Goal: Transaction & Acquisition: Download file/media

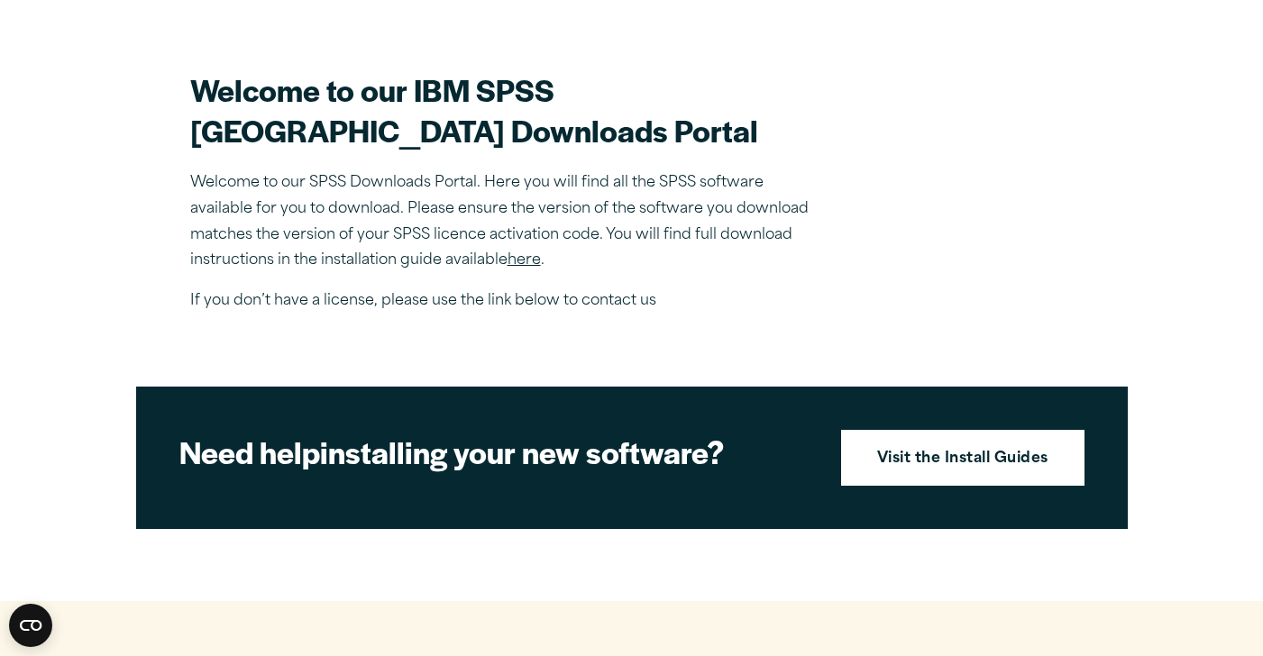
scroll to position [487, 0]
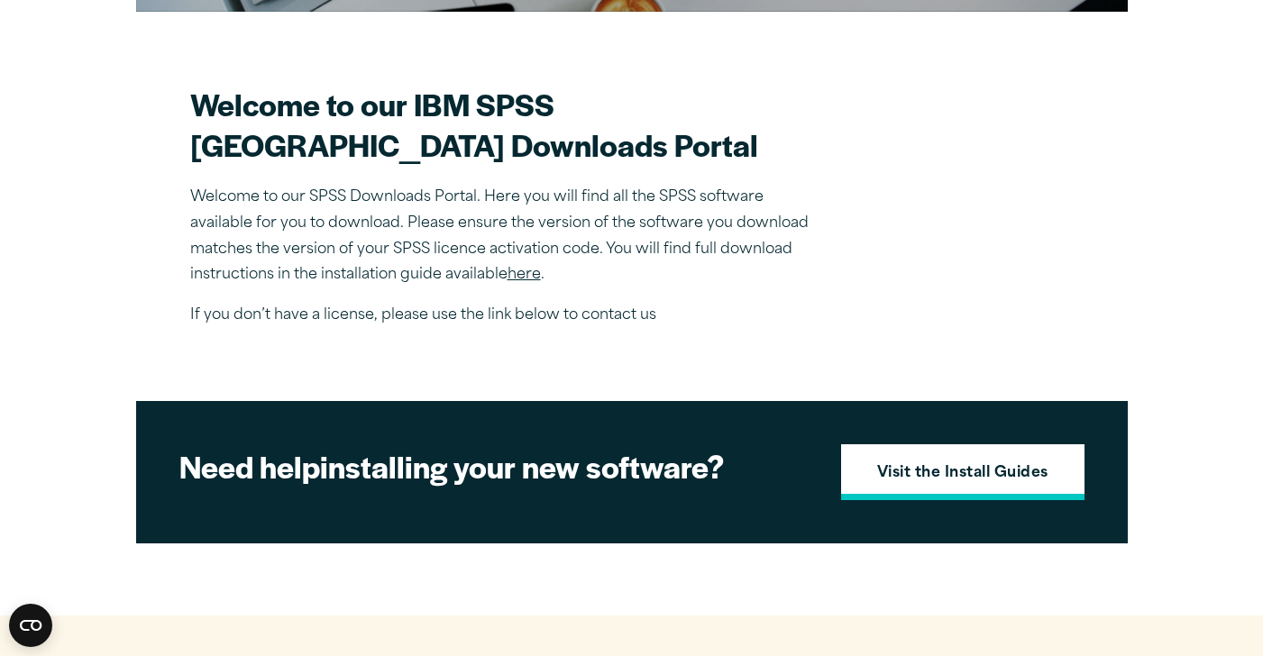
click at [1028, 486] on strong "Visit the Install Guides" at bounding box center [962, 474] width 171 height 23
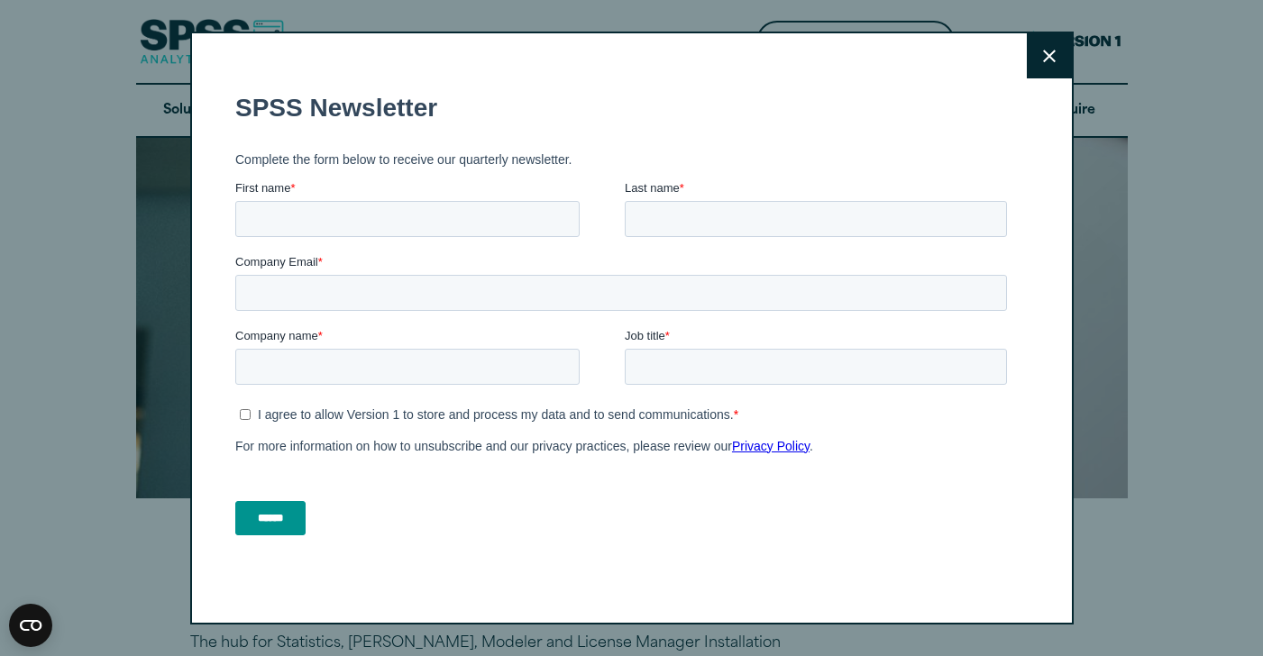
click at [1033, 73] on button "Close" at bounding box center [1049, 55] width 45 height 45
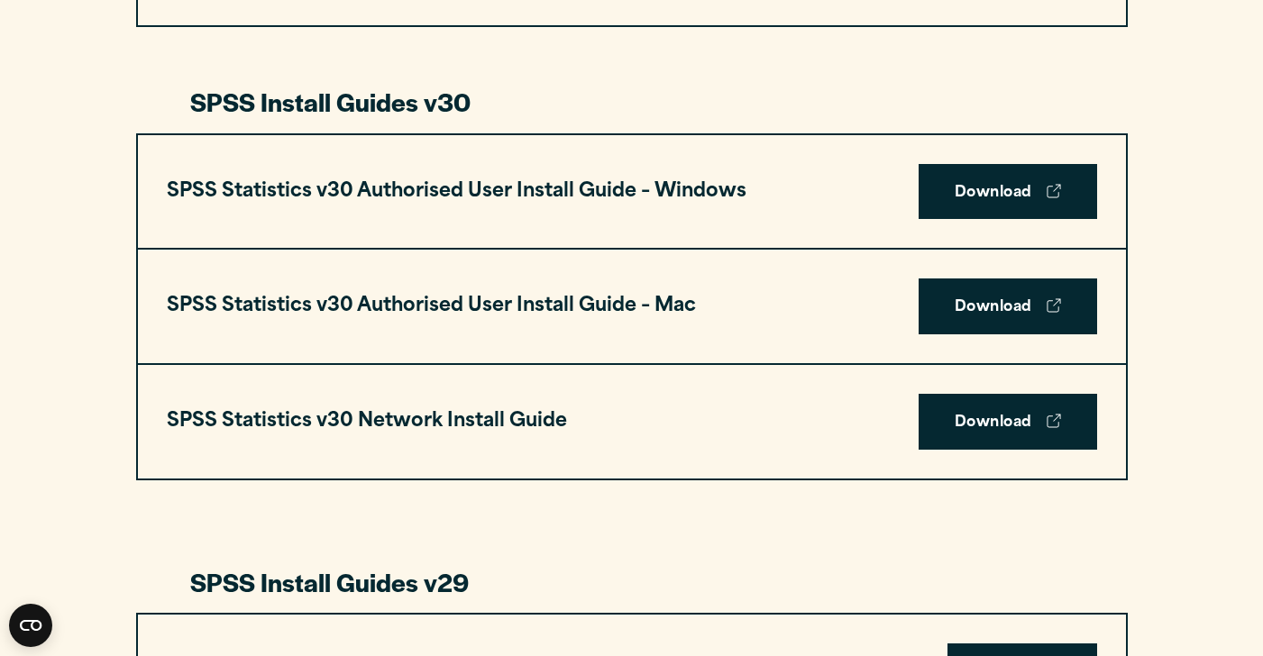
scroll to position [1269, 0]
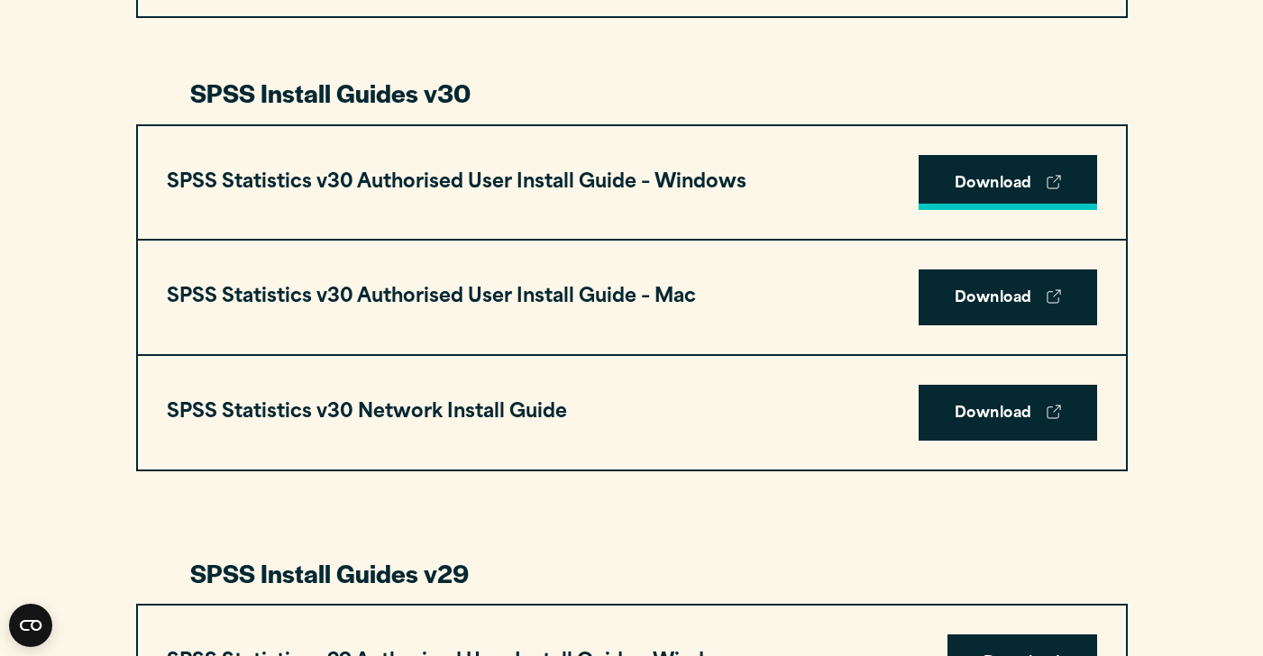
click at [996, 168] on link "Download" at bounding box center [1008, 183] width 179 height 56
click at [993, 288] on link "Download" at bounding box center [1008, 298] width 179 height 56
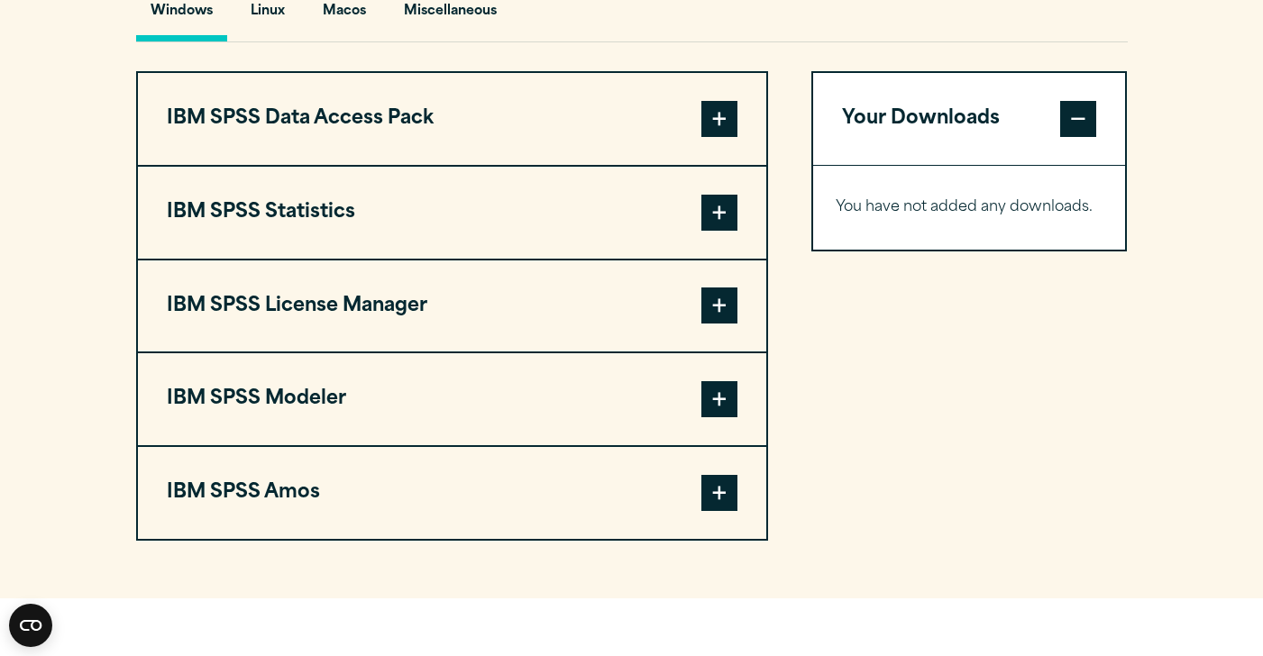
scroll to position [1370, 0]
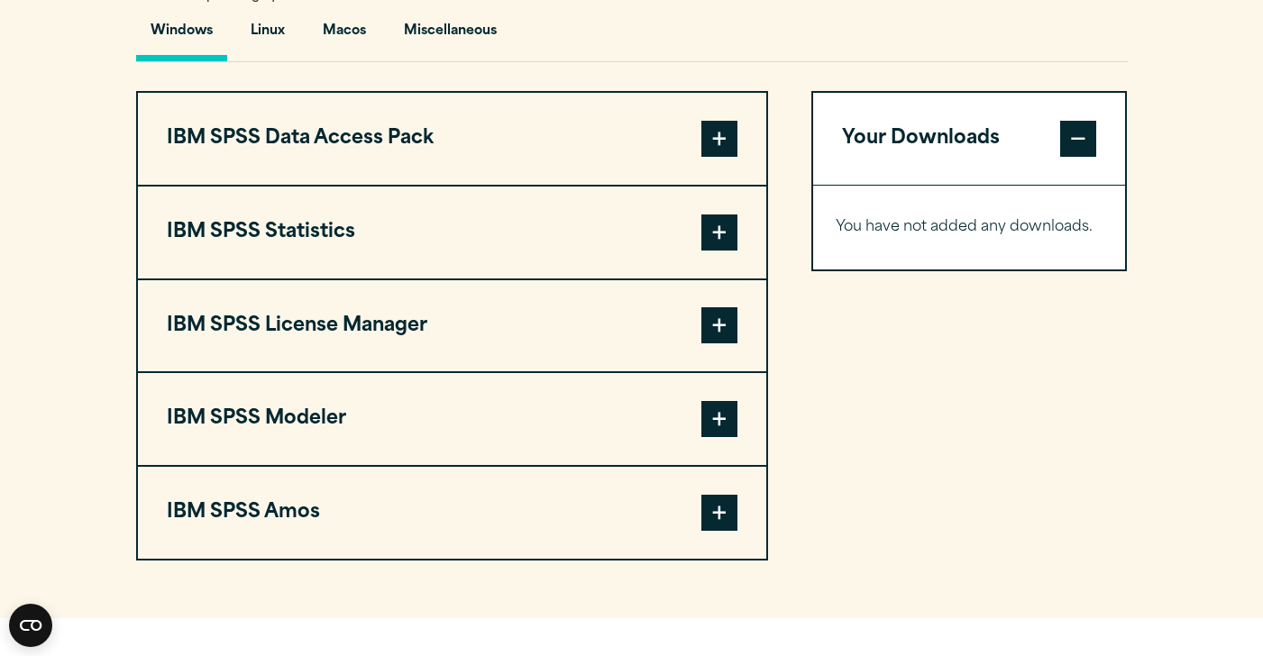
click at [613, 221] on button "IBM SPSS Statistics" at bounding box center [452, 233] width 628 height 92
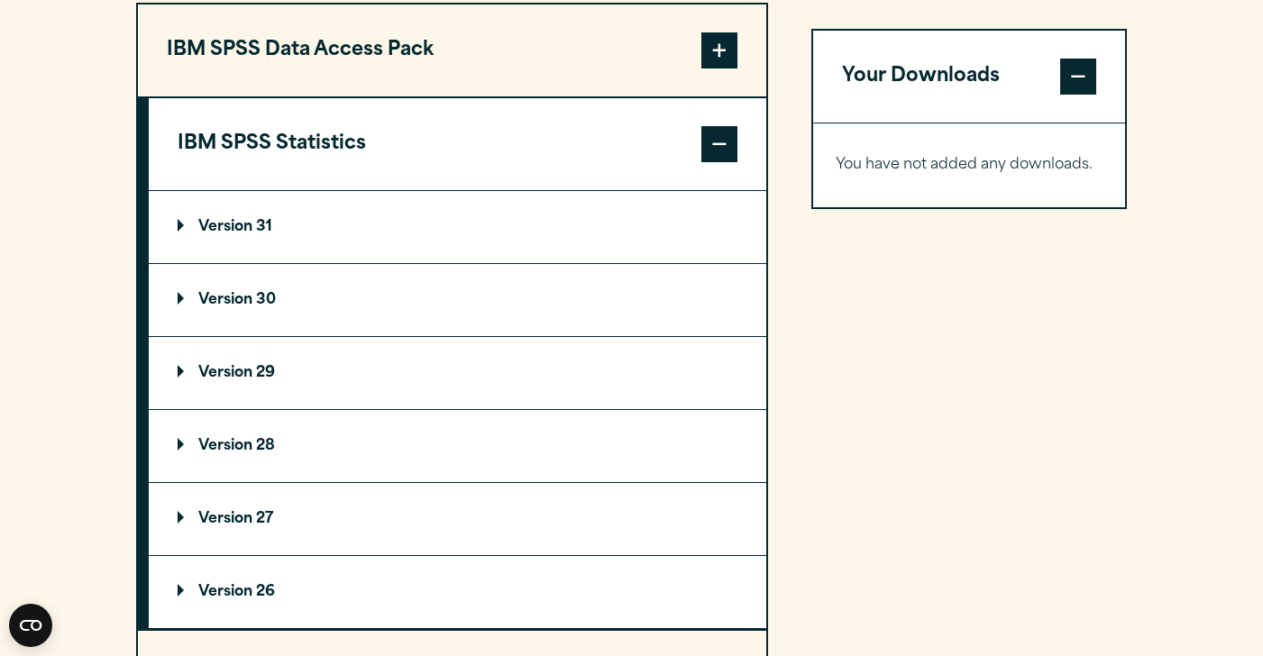
scroll to position [1472, 0]
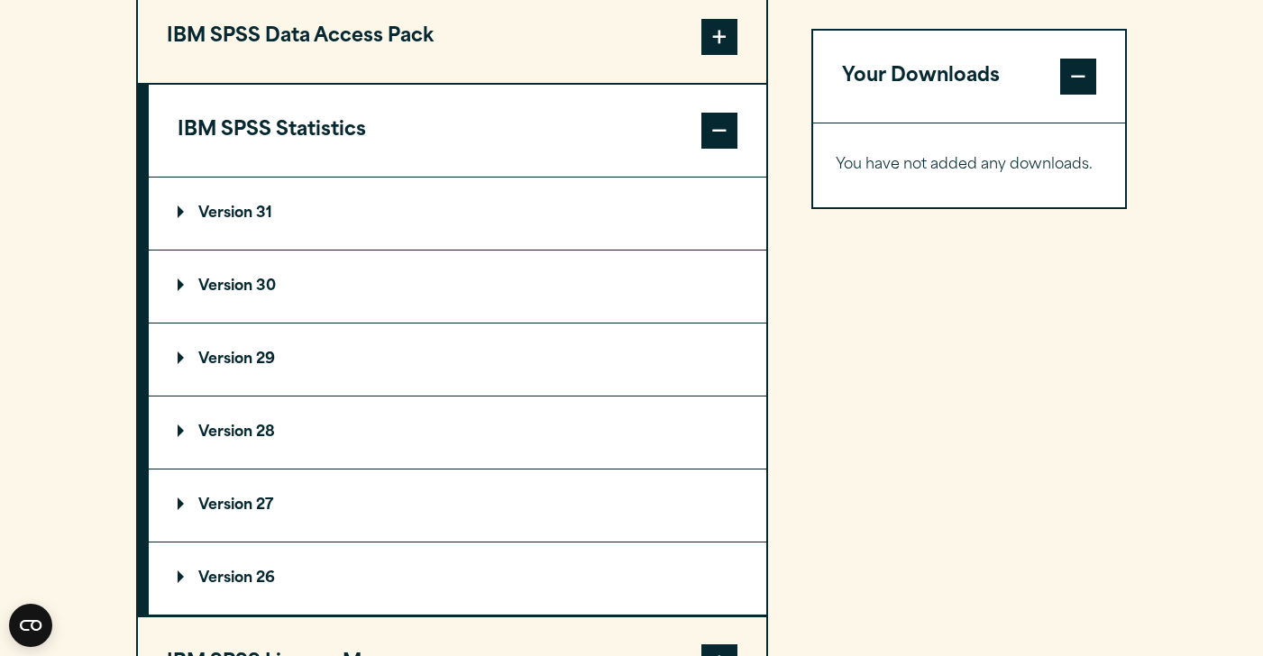
click at [233, 285] on p "Version 30" at bounding box center [227, 287] width 98 height 14
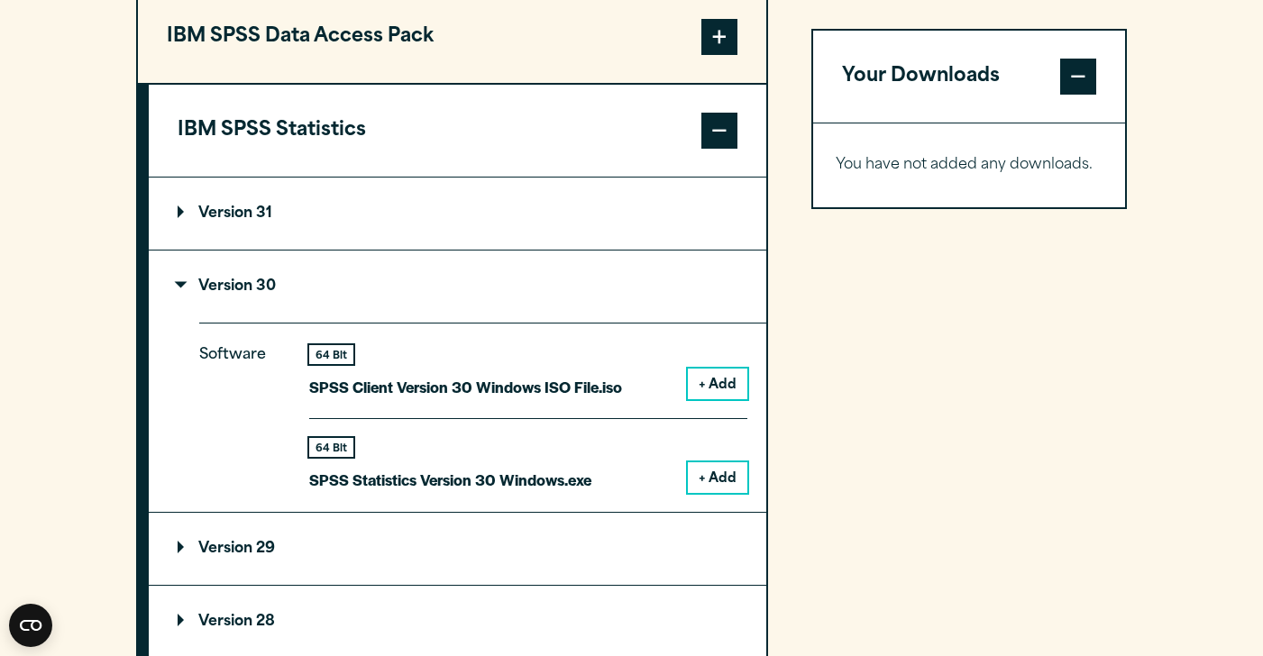
click at [711, 471] on button "+ Add" at bounding box center [718, 478] width 60 height 31
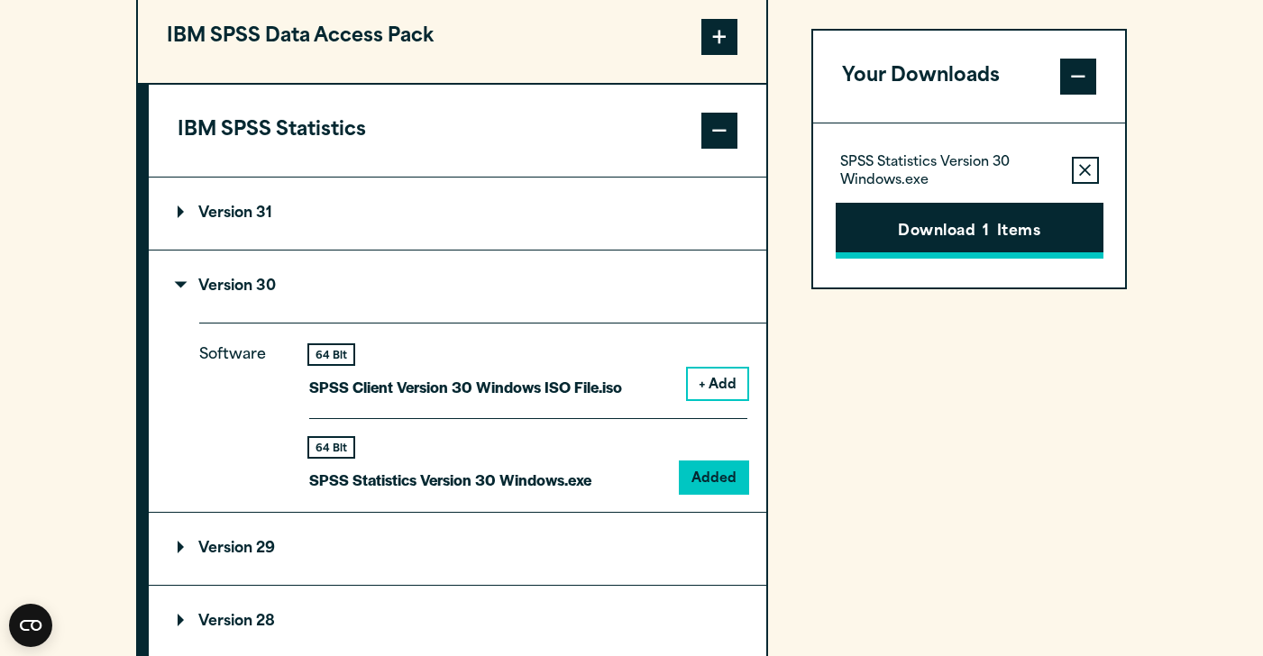
click at [993, 229] on button "Download 1 Items" at bounding box center [970, 231] width 268 height 56
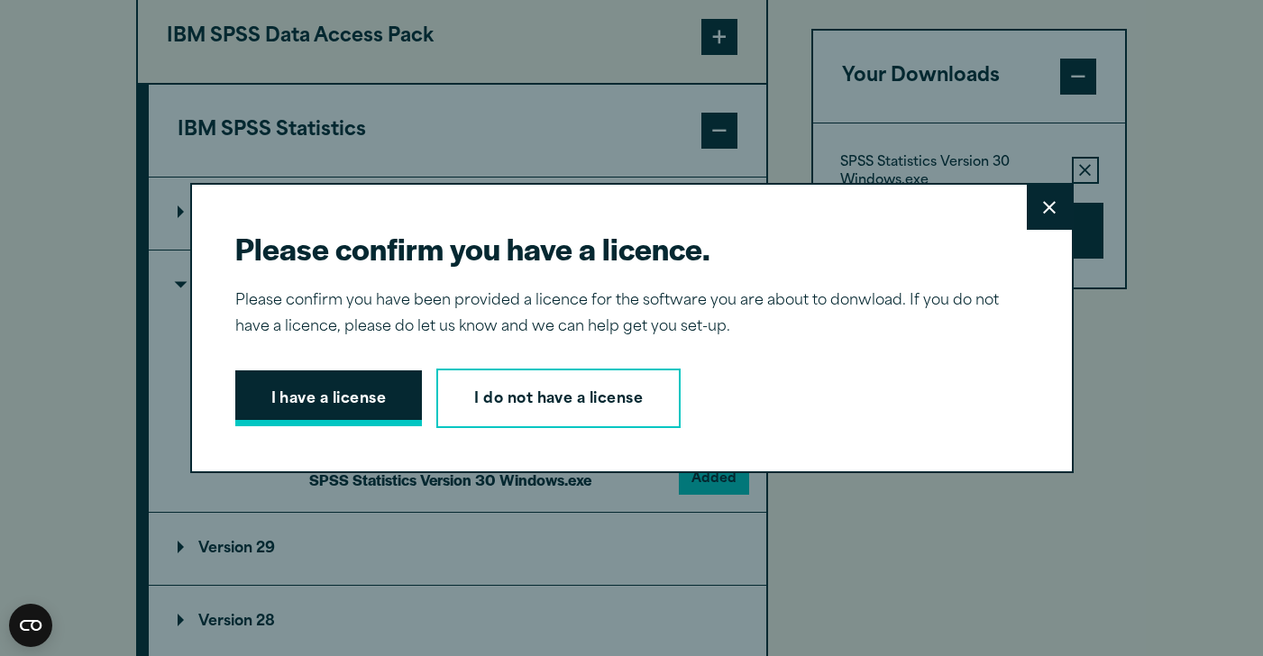
click at [377, 397] on button "I have a license" at bounding box center [329, 399] width 188 height 56
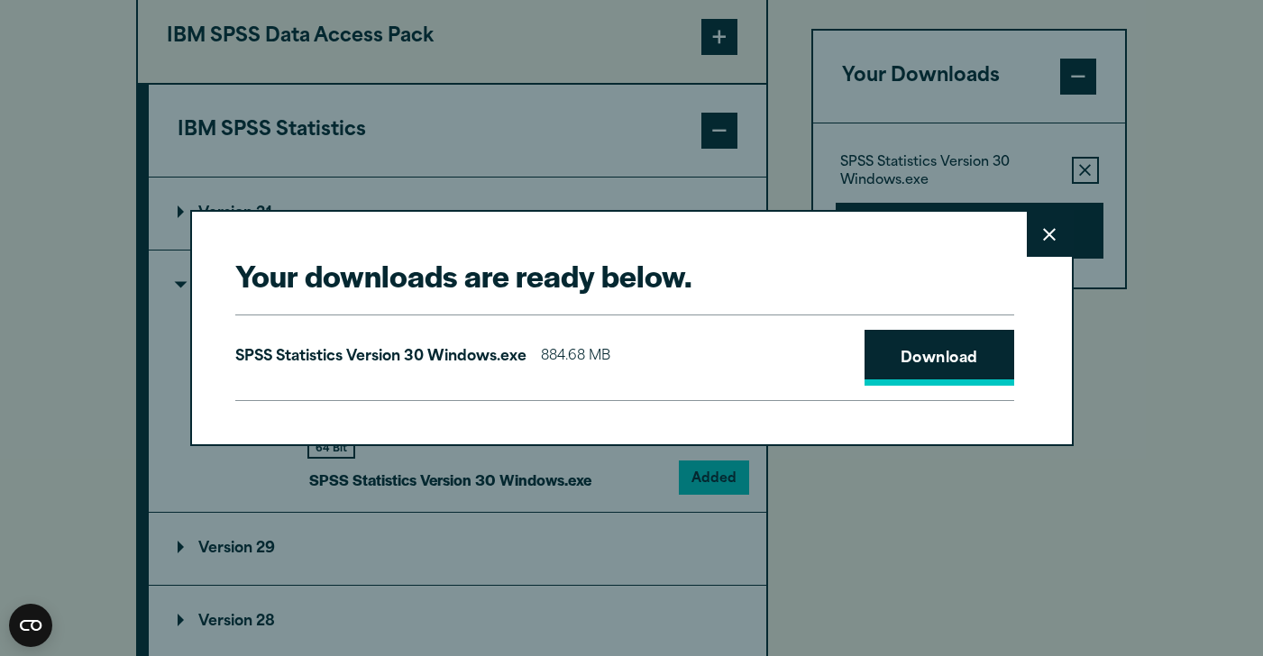
click at [984, 343] on link "Download" at bounding box center [940, 358] width 150 height 56
click at [1038, 250] on button "Close" at bounding box center [1049, 234] width 45 height 45
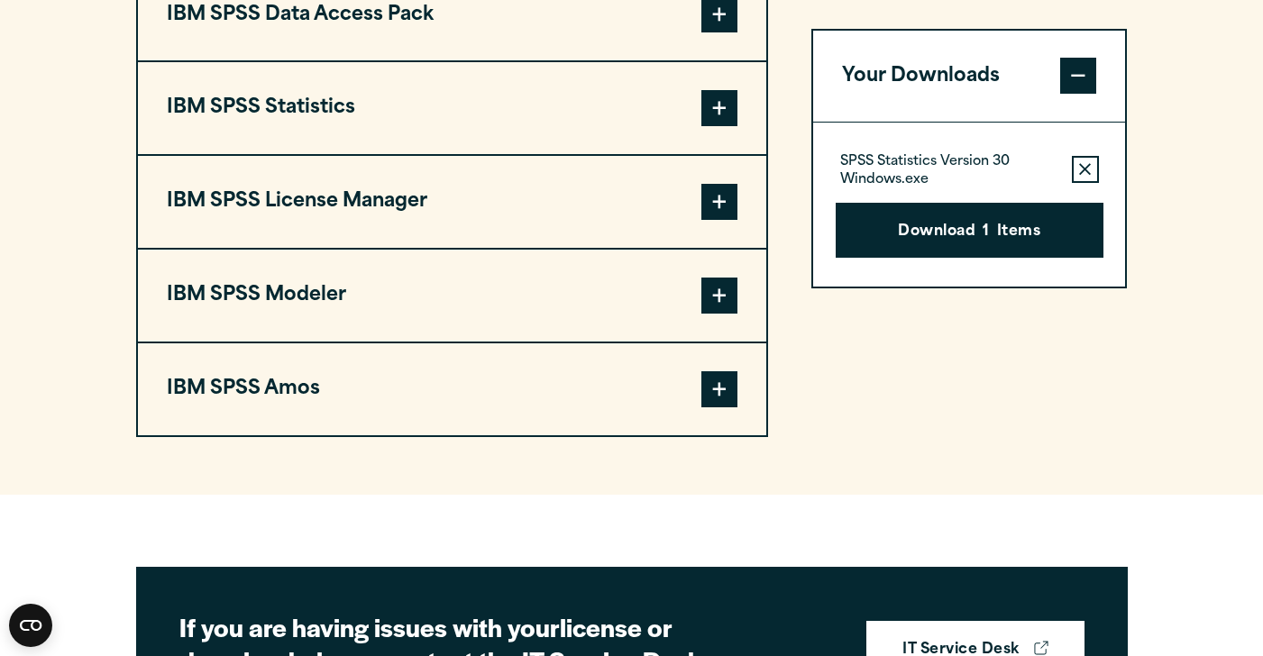
scroll to position [1474, 0]
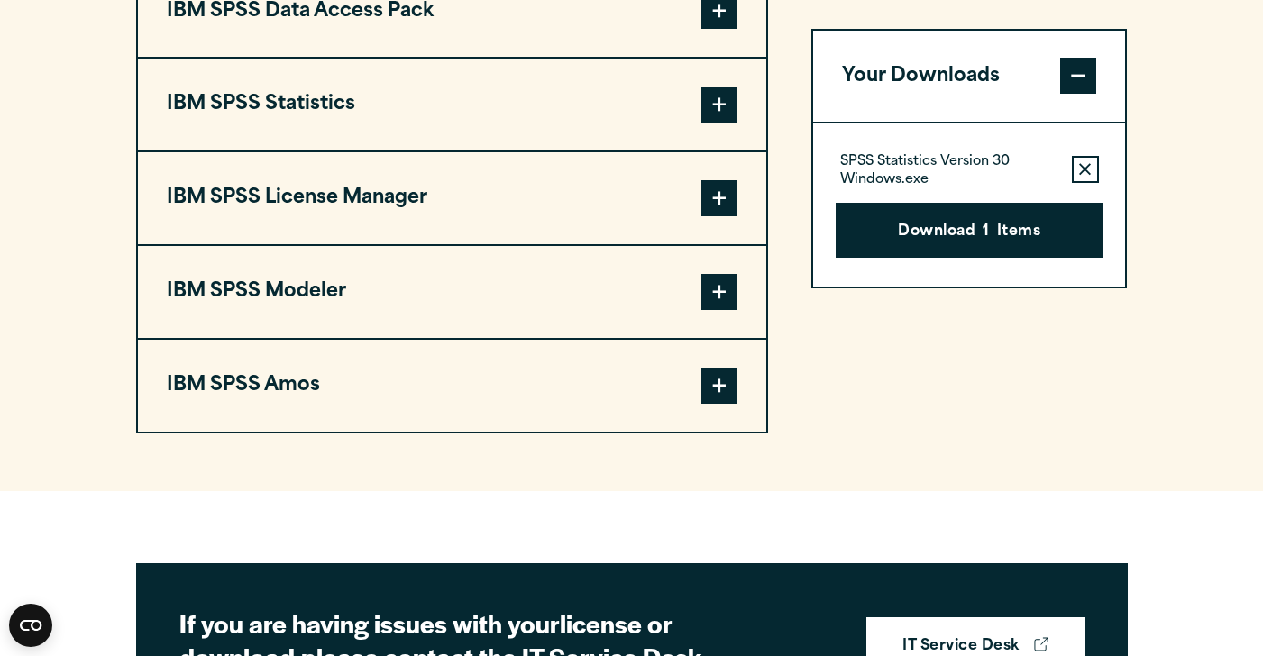
click at [720, 123] on span at bounding box center [720, 105] width 36 height 36
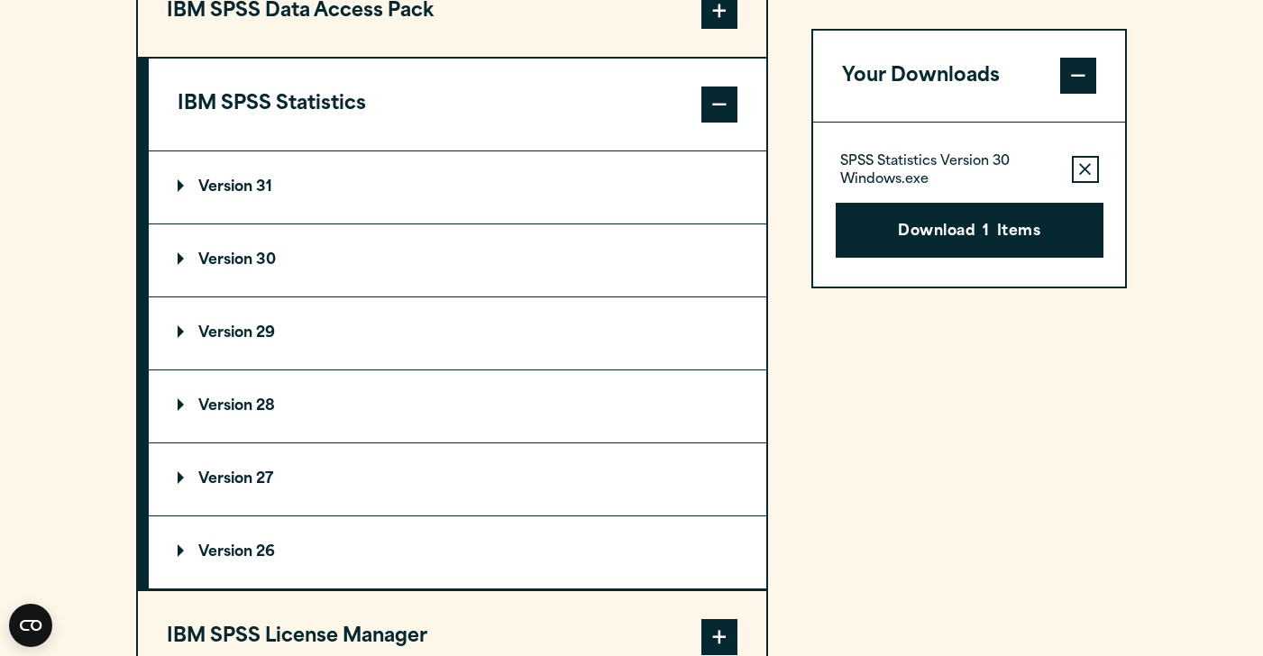
click at [265, 268] on p "Version 30" at bounding box center [227, 260] width 98 height 14
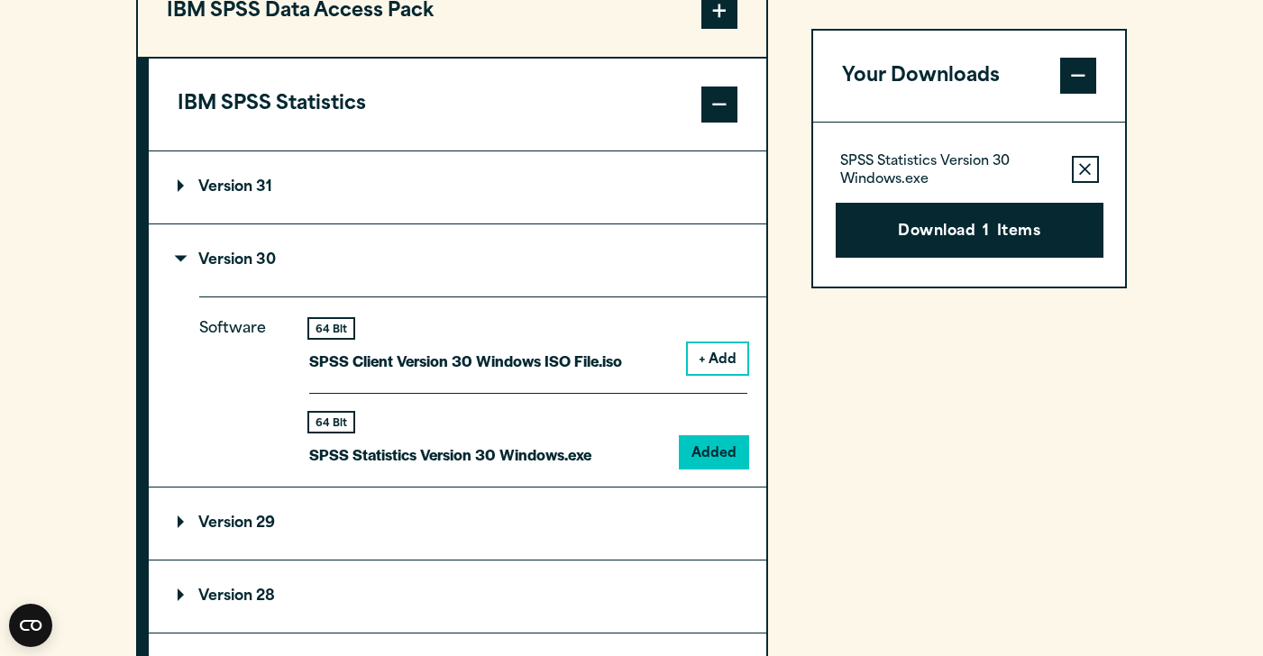
click at [711, 374] on button "+ Add" at bounding box center [718, 359] width 60 height 31
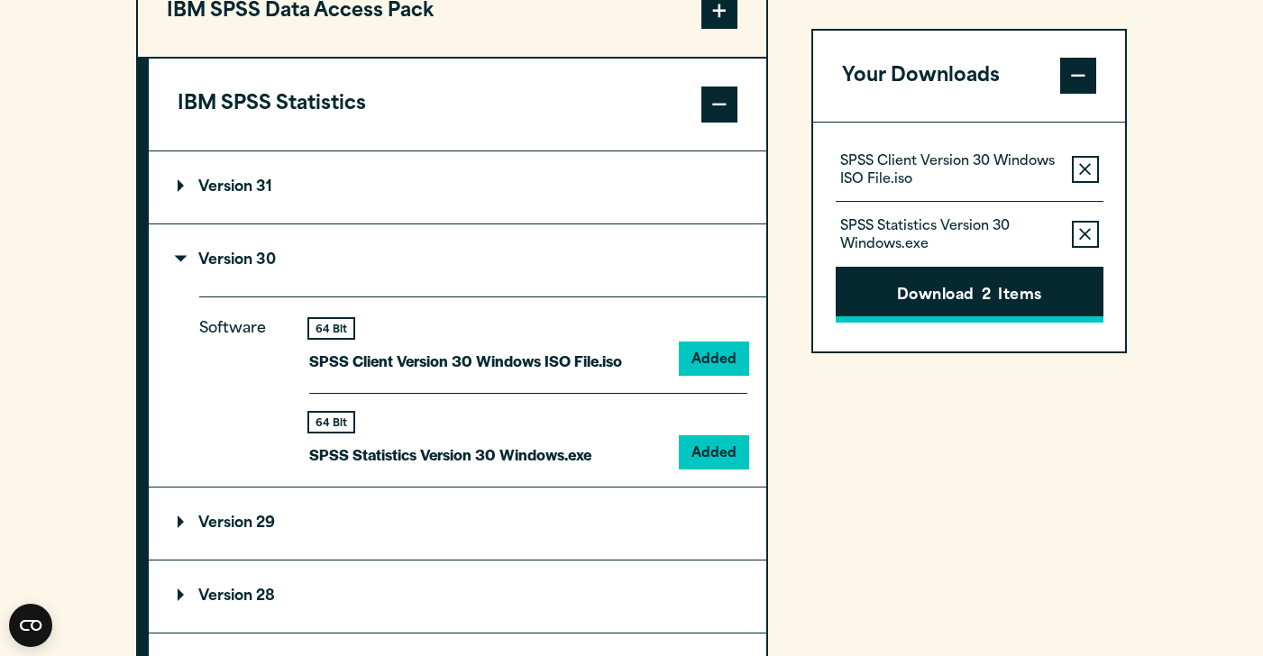
click at [1020, 283] on button "Download 2 Items" at bounding box center [970, 296] width 268 height 56
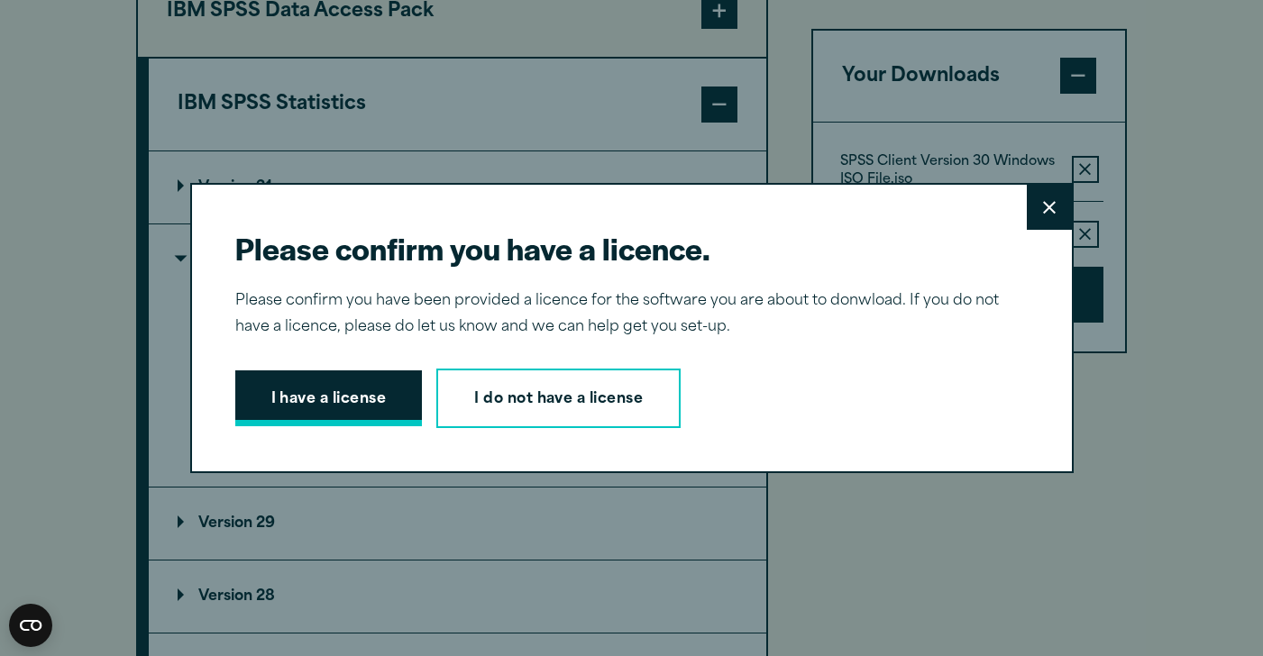
click at [346, 384] on button "I have a license" at bounding box center [329, 399] width 188 height 56
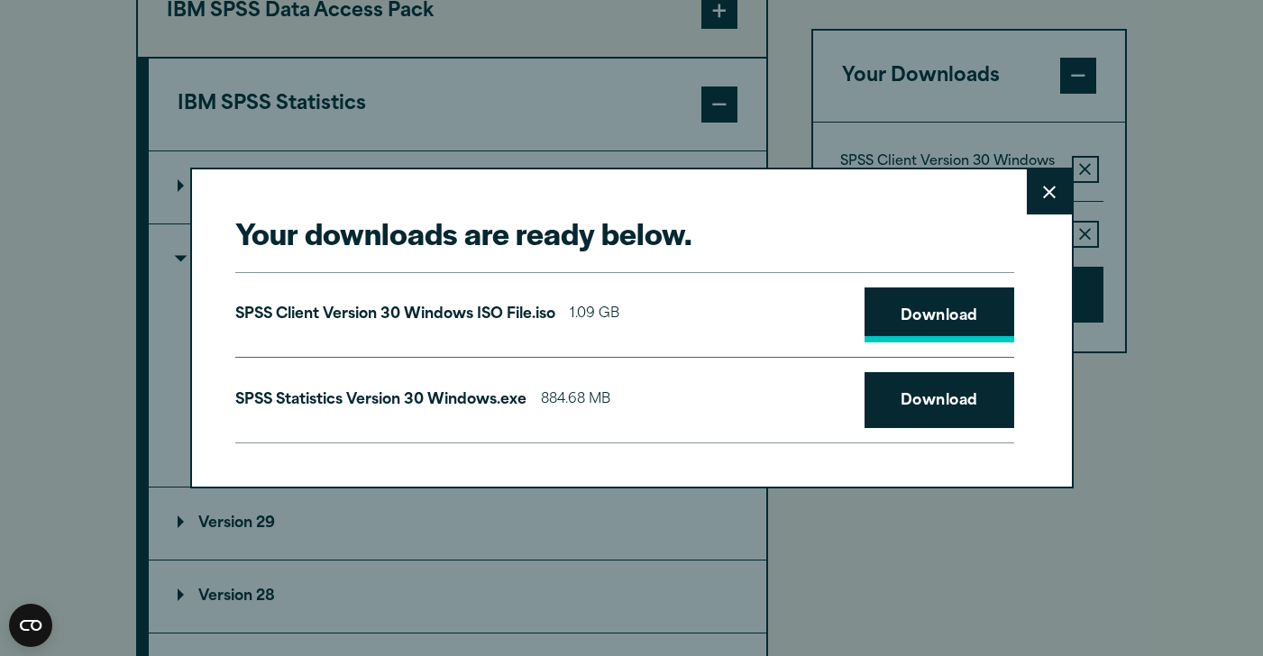
click at [943, 316] on link "Download" at bounding box center [940, 316] width 150 height 56
click at [922, 391] on link "Download" at bounding box center [940, 400] width 150 height 56
click at [1048, 193] on icon at bounding box center [1049, 192] width 13 height 13
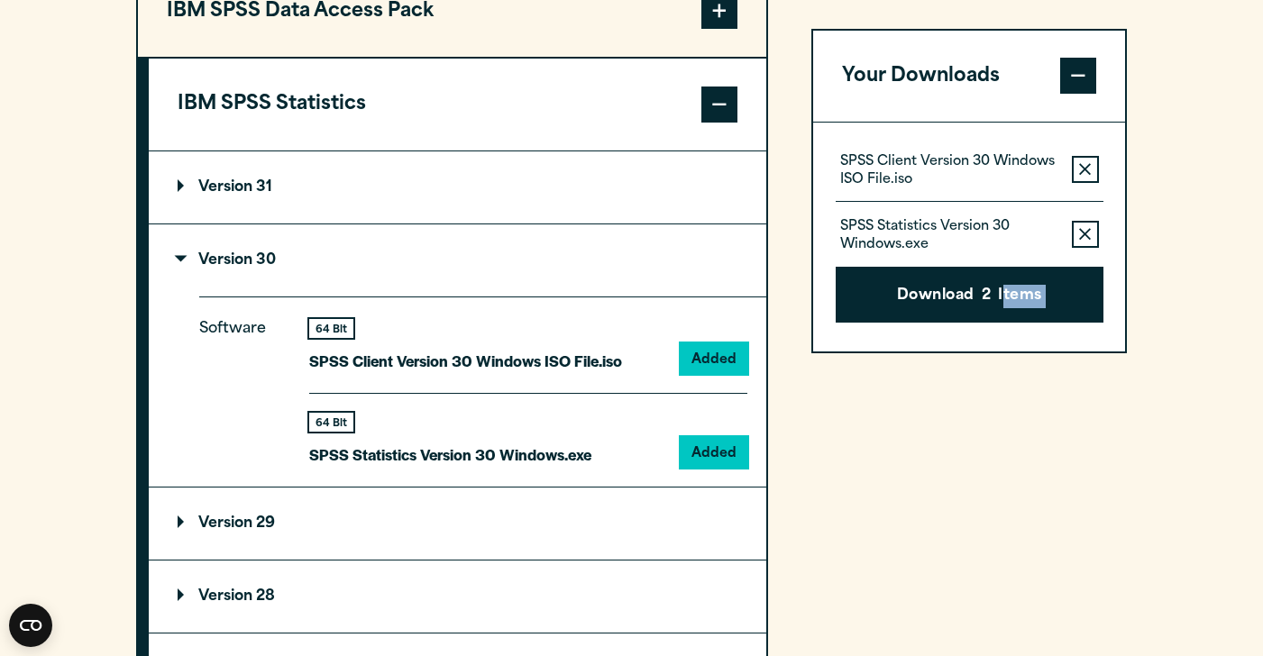
click at [1125, 628] on div "Your Downloads SPSS Client Version 30 Windows ISO File.iso Remove this item fro…" at bounding box center [970, 513] width 316 height 1098
click at [1146, 573] on section "Select your software downloads Use the table below to find and navigate to your…" at bounding box center [631, 373] width 1263 height 1491
click at [1195, 119] on section "Select your software downloads Use the table below to find and navigate to your…" at bounding box center [631, 373] width 1263 height 1491
